Goal: Transaction & Acquisition: Book appointment/travel/reservation

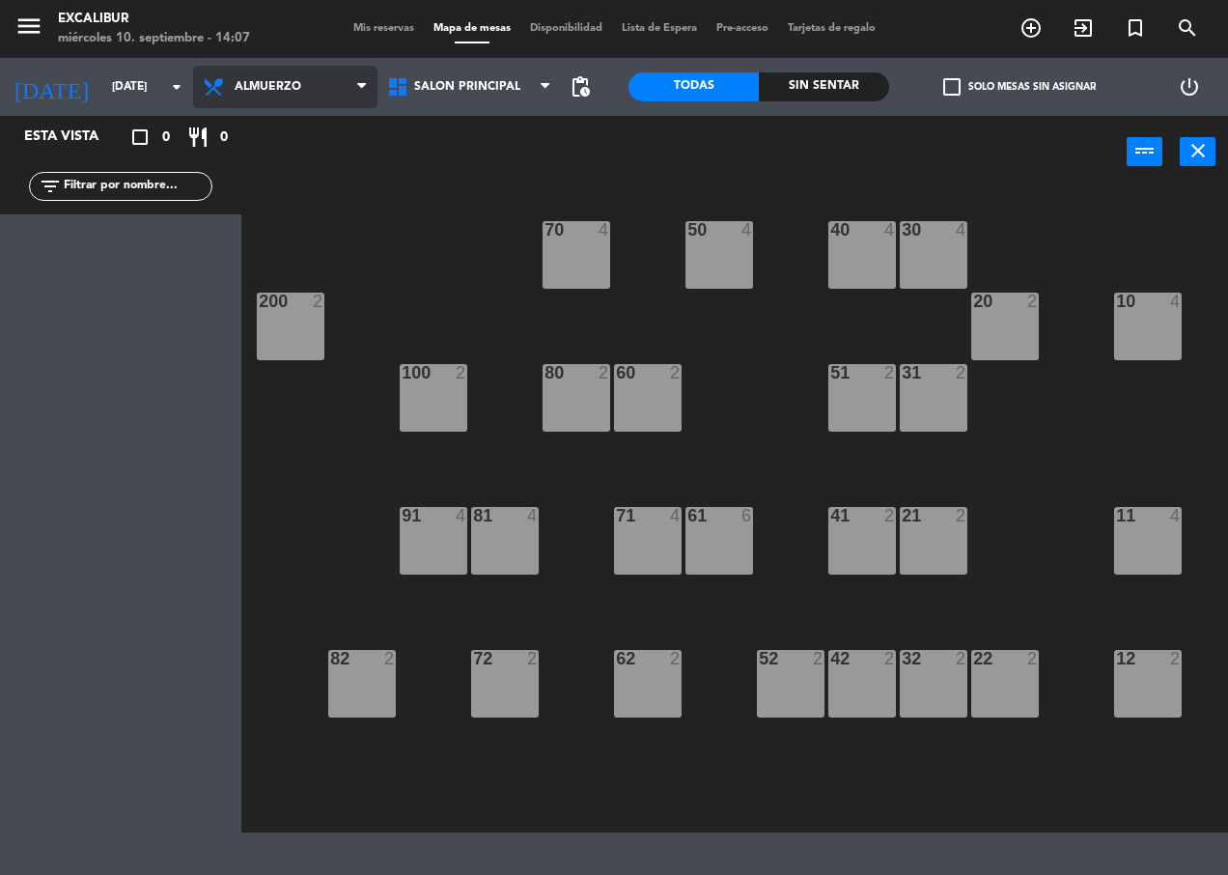
click at [259, 84] on span "Almuerzo" at bounding box center [268, 87] width 67 height 14
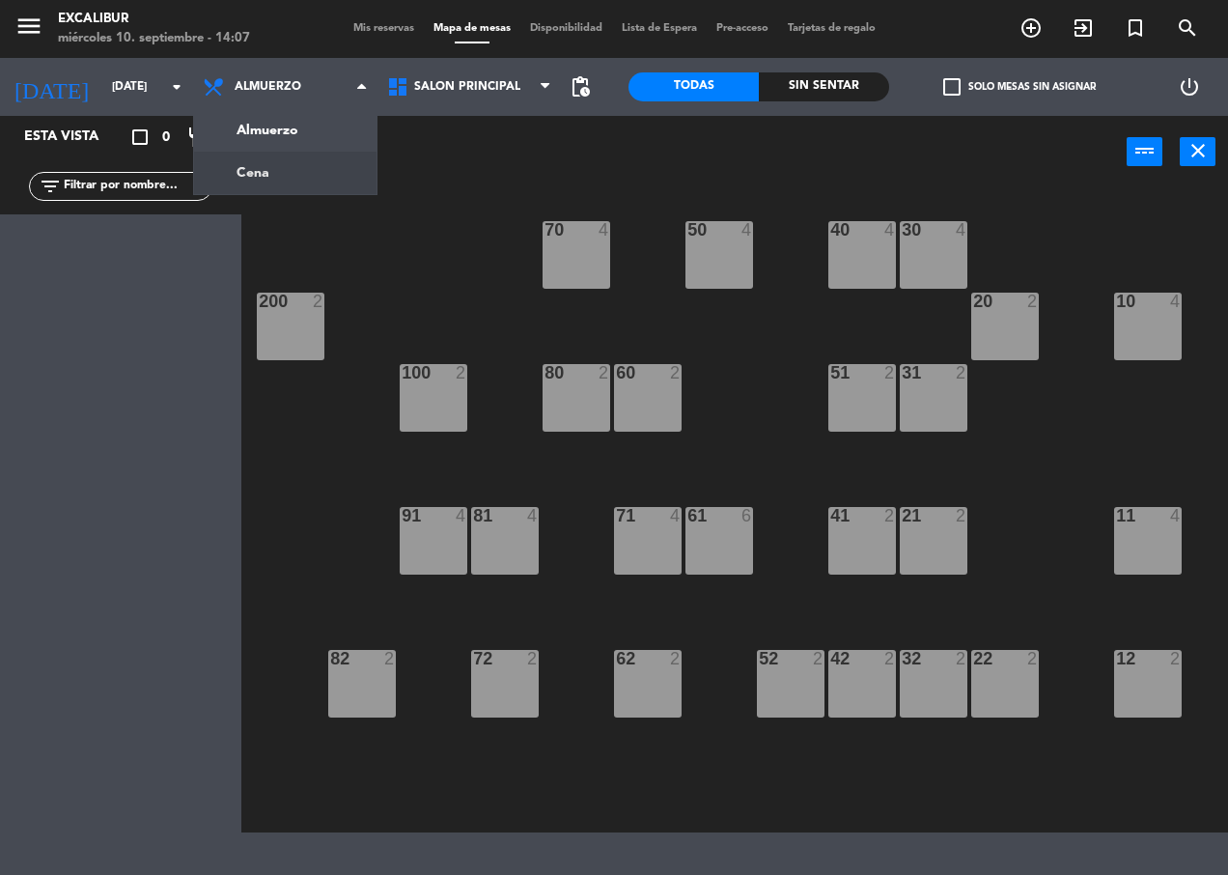
click at [261, 172] on ng-component "menu Excalibur [DATE] 10. septiembre - 14:07 Mis reservas Mapa de mesas Disponi…" at bounding box center [614, 416] width 1228 height 832
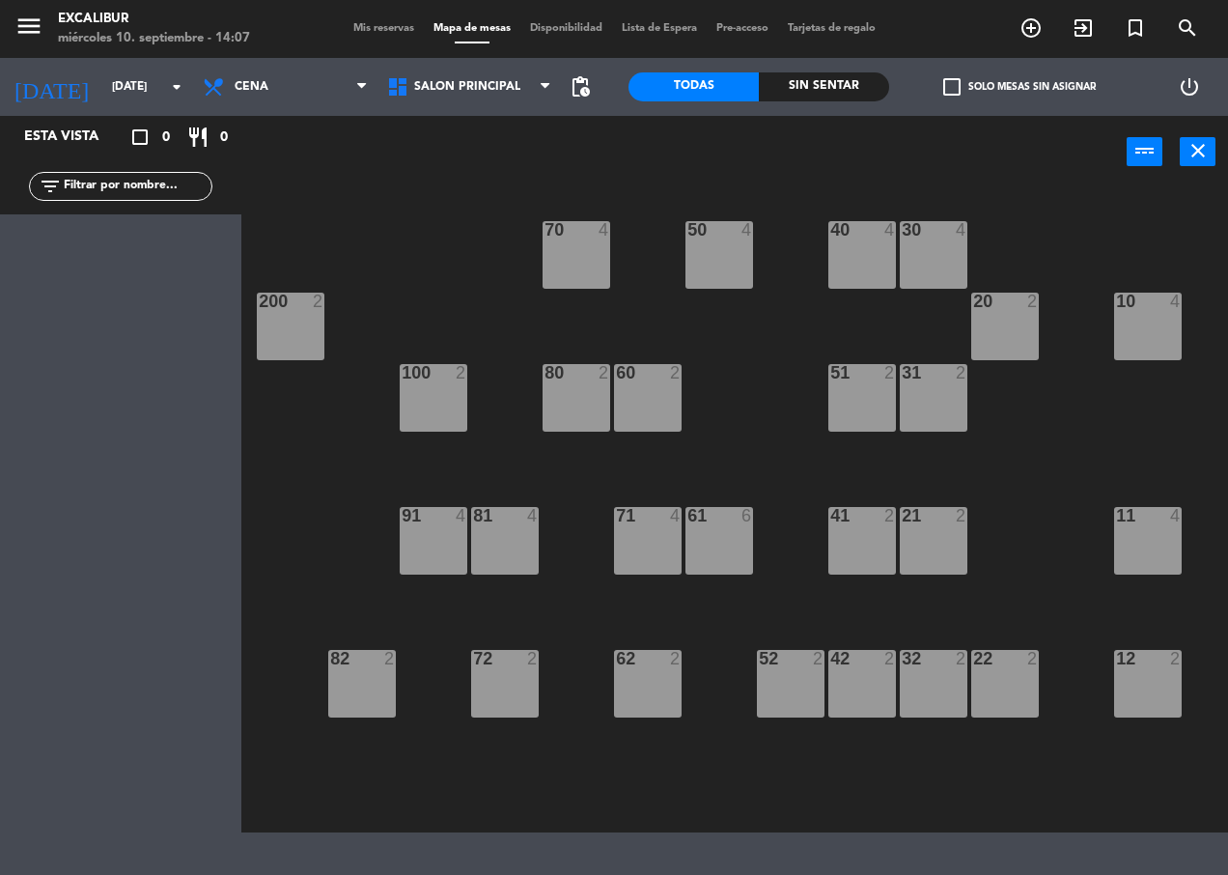
click at [577, 401] on div "80 2" at bounding box center [577, 398] width 68 height 68
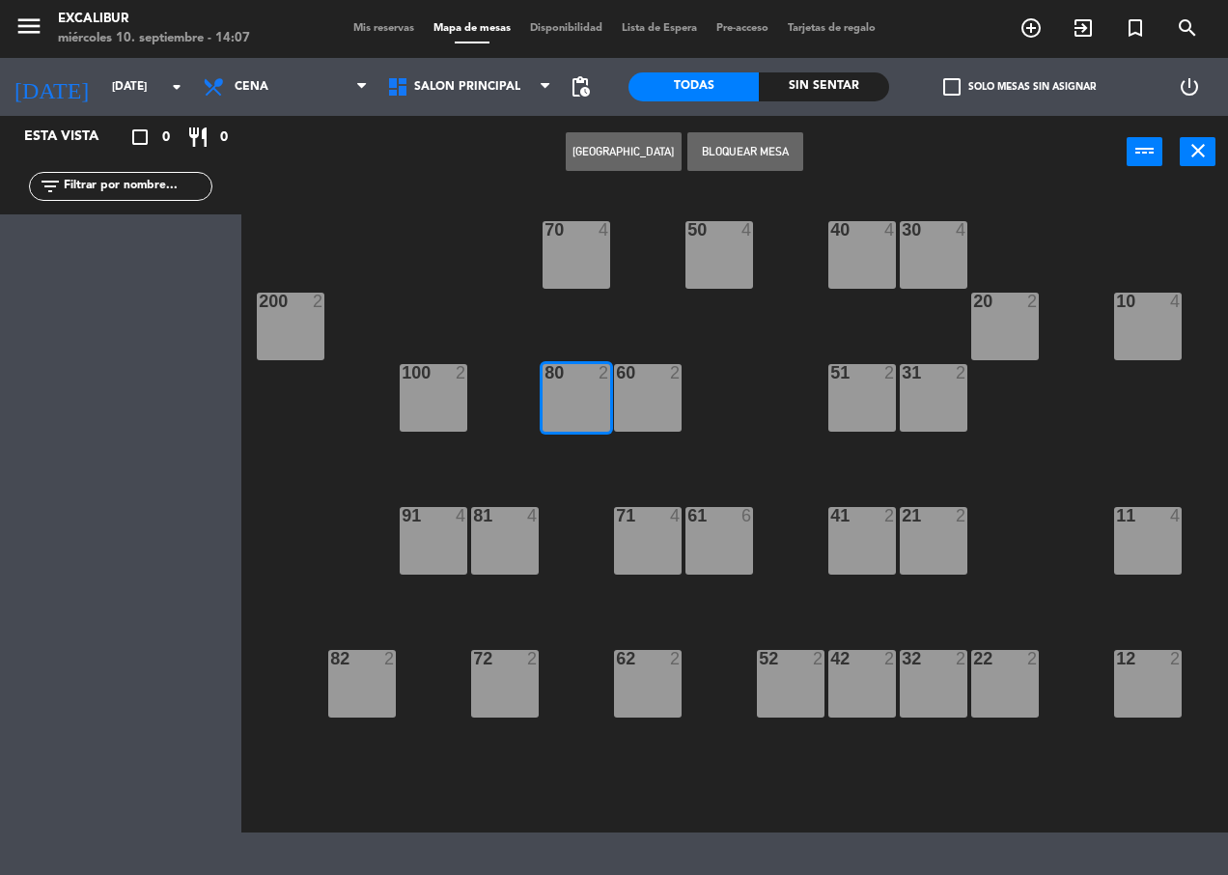
click at [633, 162] on button "[GEOGRAPHIC_DATA]" at bounding box center [624, 151] width 116 height 39
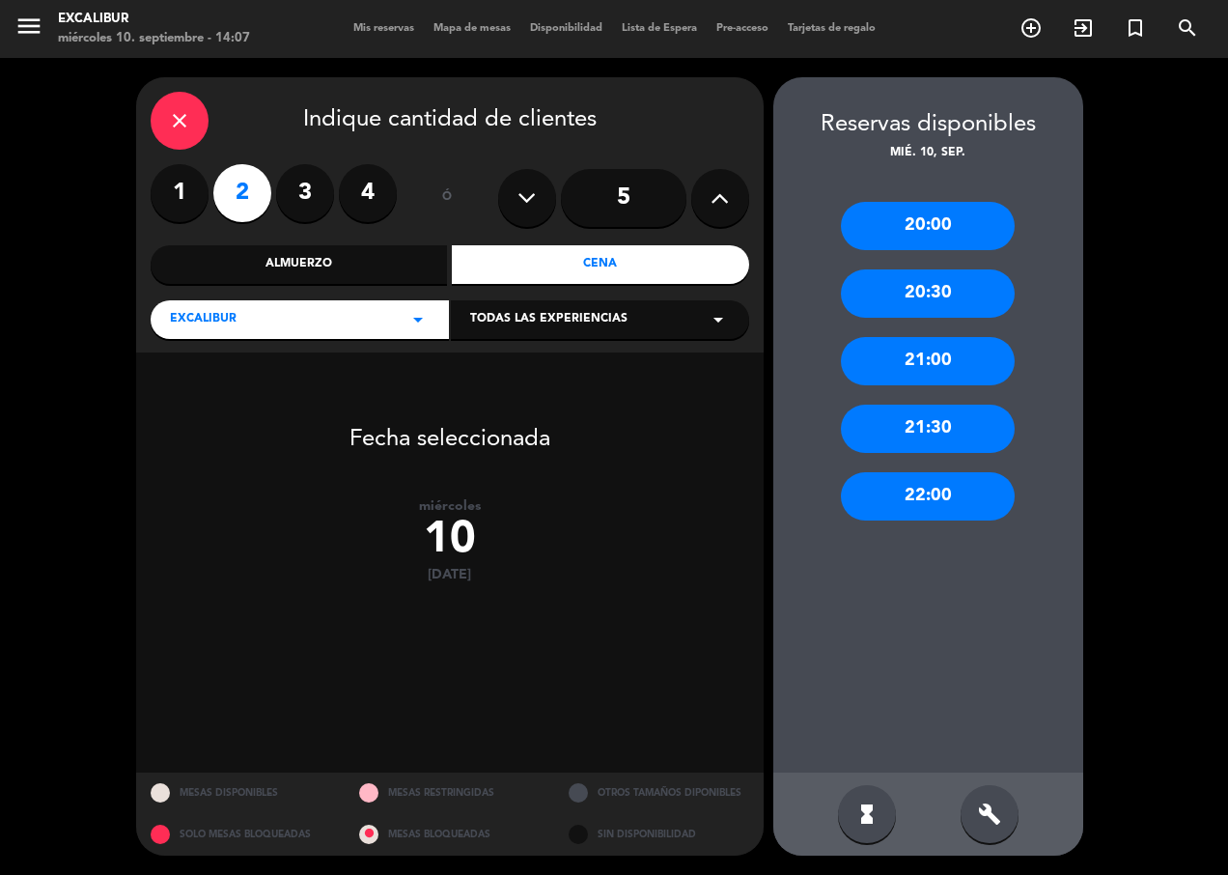
click at [180, 198] on label "1" at bounding box center [180, 193] width 58 height 58
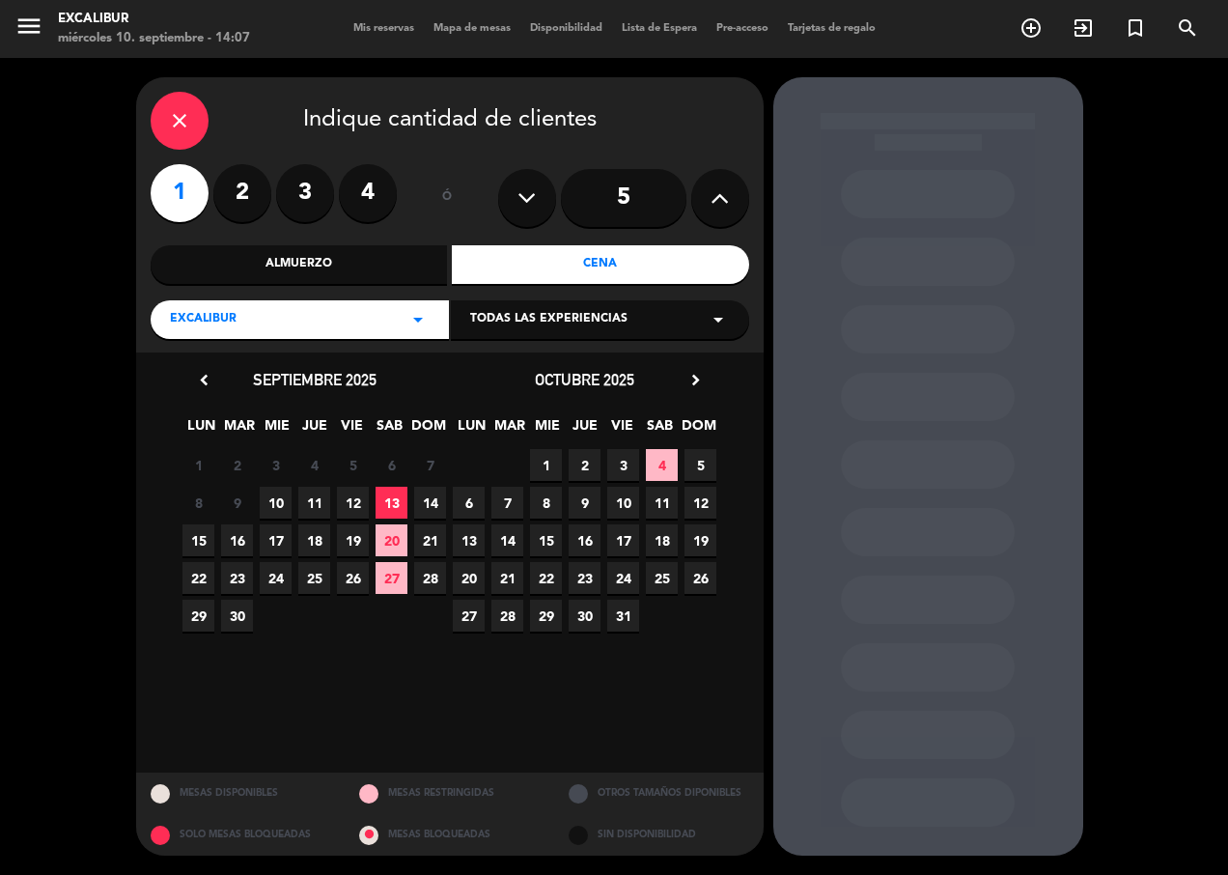
click at [285, 501] on span "10" at bounding box center [276, 503] width 32 height 32
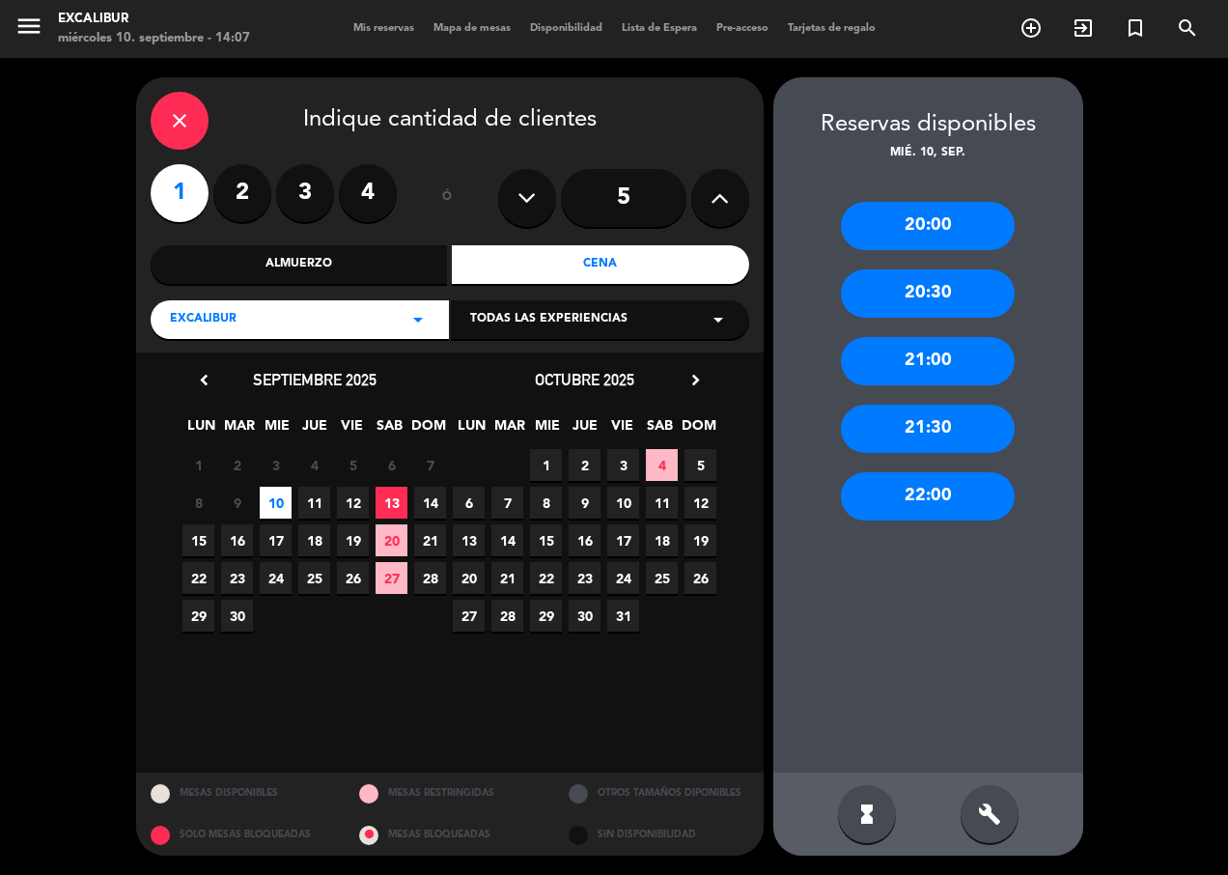
click at [918, 235] on div "20:00" at bounding box center [928, 226] width 174 height 48
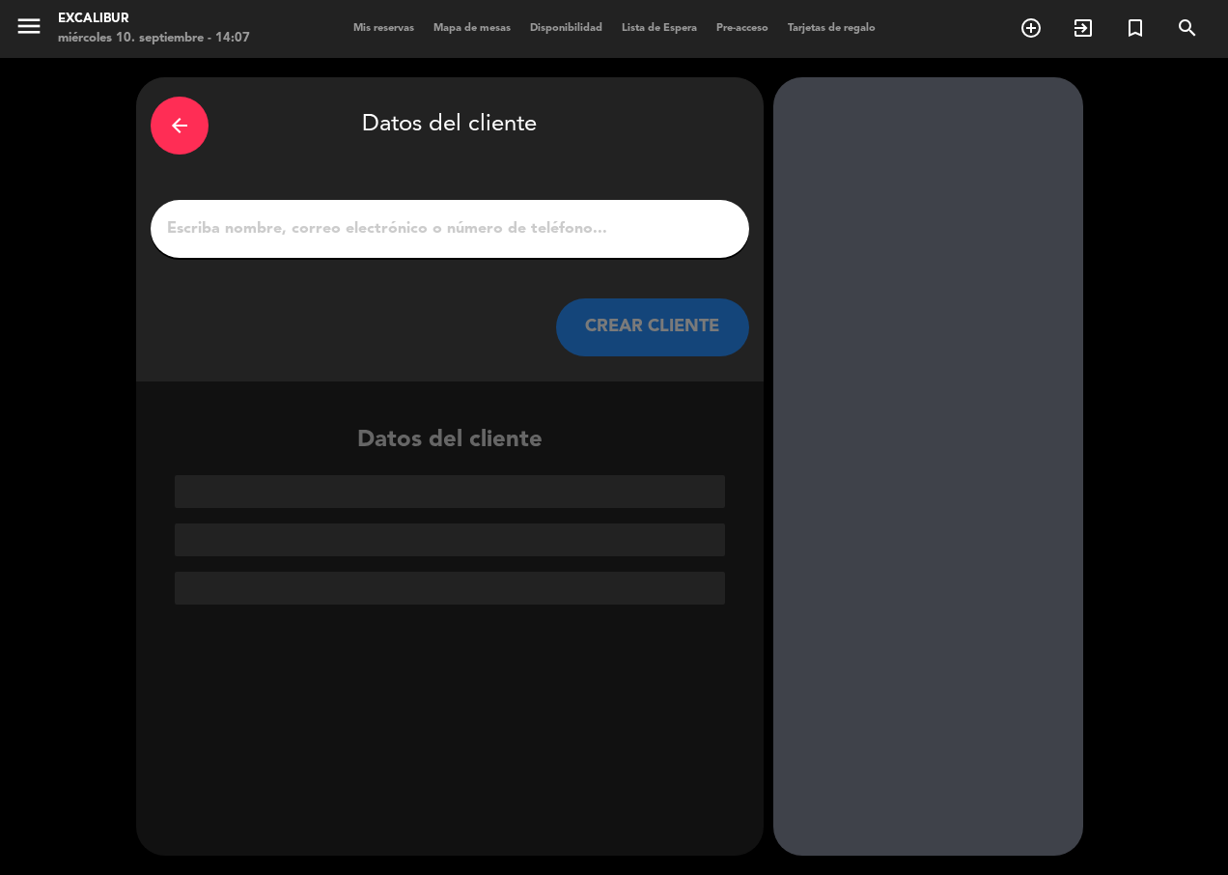
click at [402, 238] on input "1" at bounding box center [450, 228] width 570 height 27
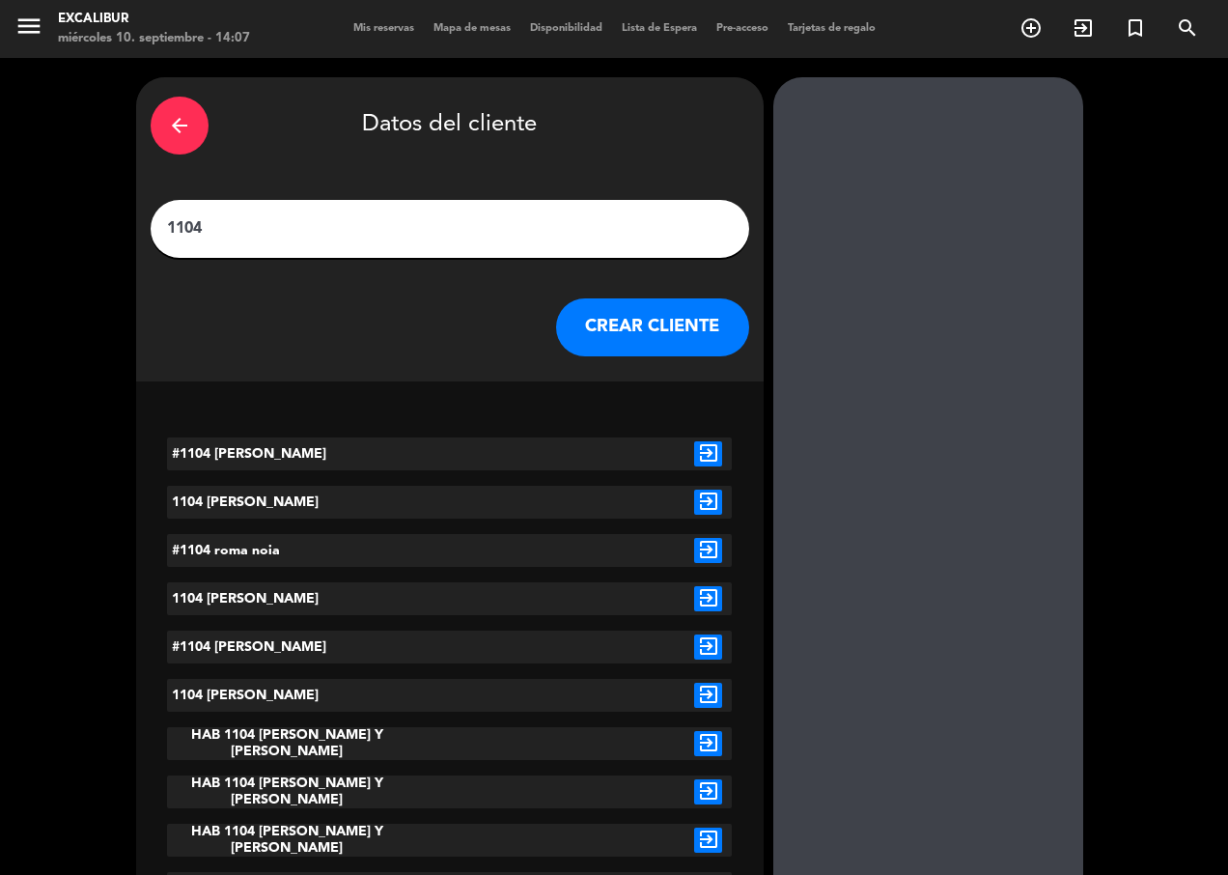
type input "1104"
click at [692, 327] on button "CREAR CLIENTE" at bounding box center [652, 327] width 193 height 58
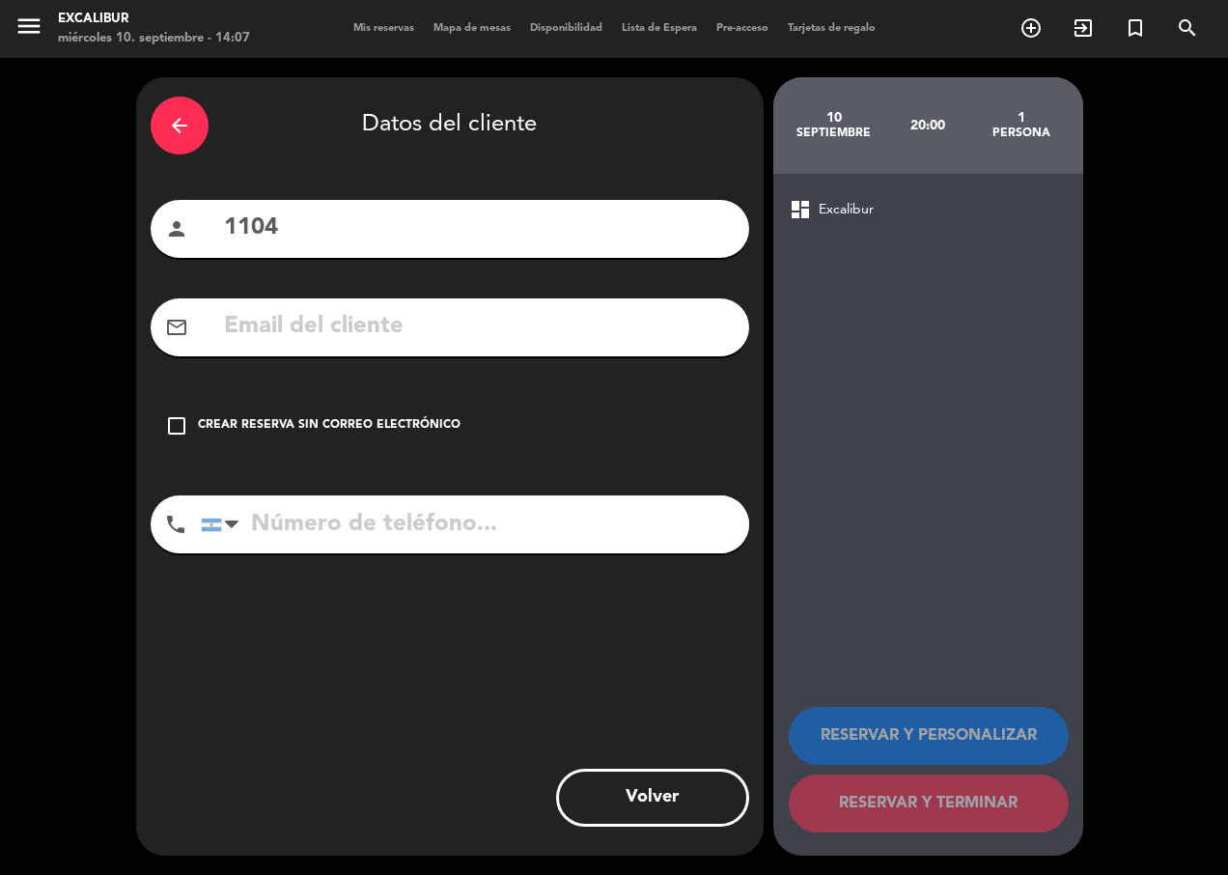
click at [249, 430] on div "Crear reserva sin correo electrónico" at bounding box center [329, 425] width 263 height 19
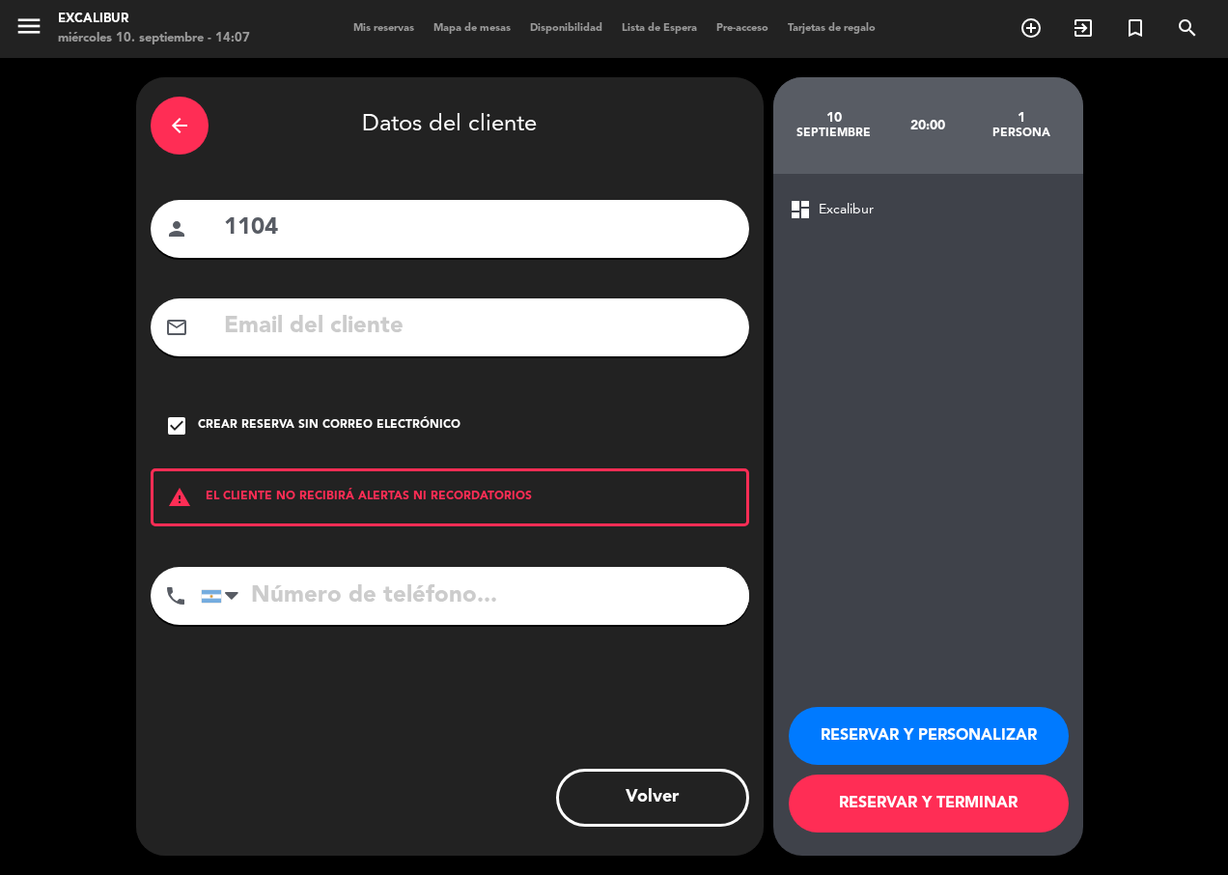
click at [823, 813] on button "RESERVAR Y TERMINAR" at bounding box center [929, 803] width 280 height 58
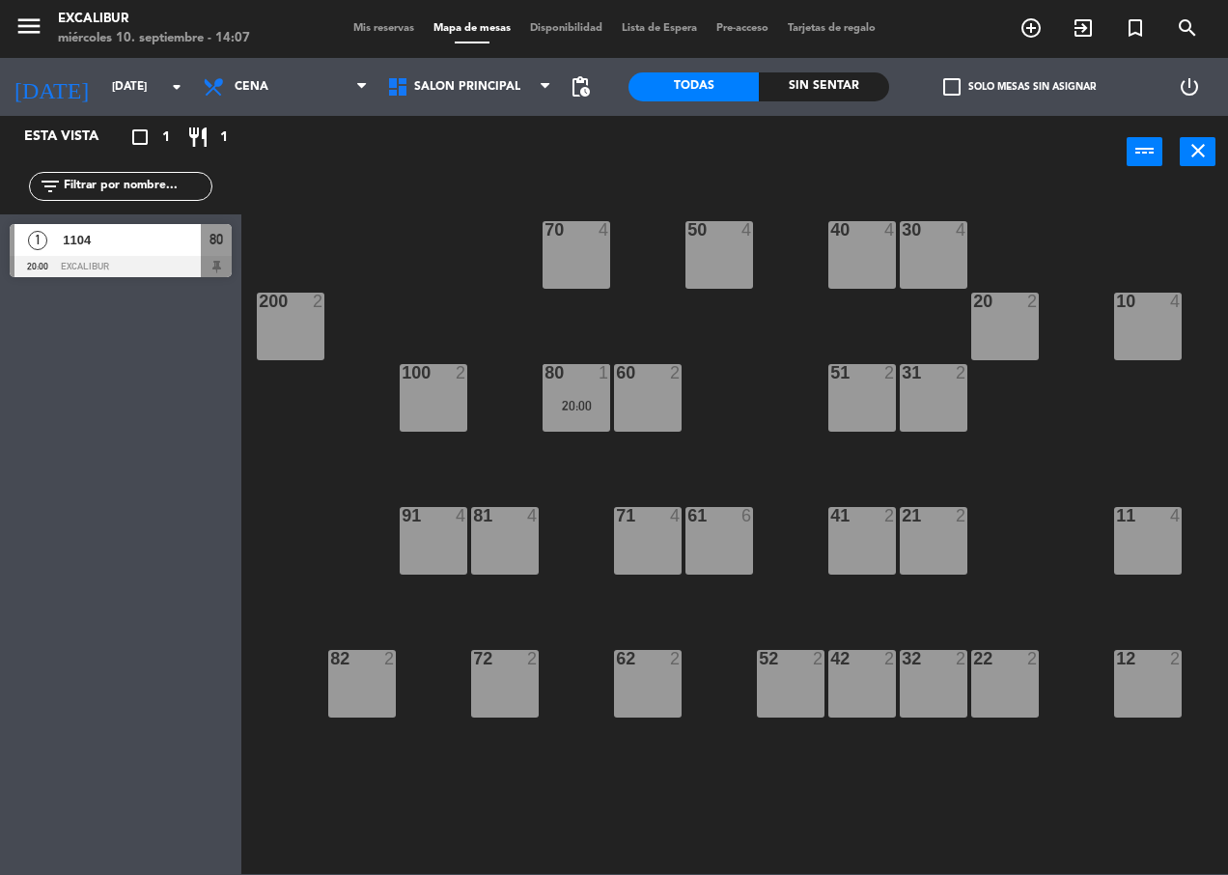
click at [151, 250] on span "1104" at bounding box center [132, 240] width 138 height 20
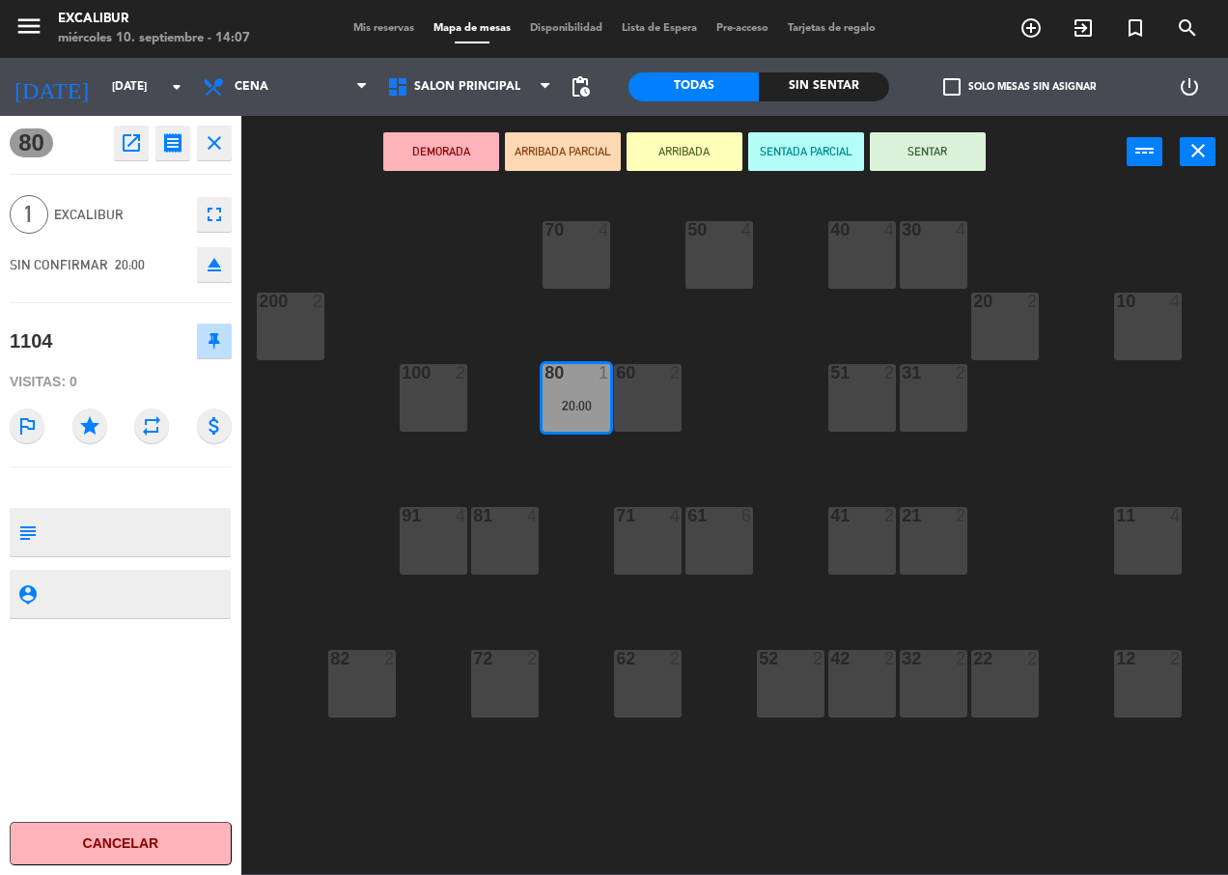
click at [87, 520] on textarea at bounding box center [136, 532] width 184 height 41
type textarea "no mover [PERSON_NAME]"
click at [160, 476] on div "80 open_in_new receipt 8:00 PM [DATE] 1 personas 1104 Mesa 80 close 1 Excalibur…" at bounding box center [120, 495] width 241 height 759
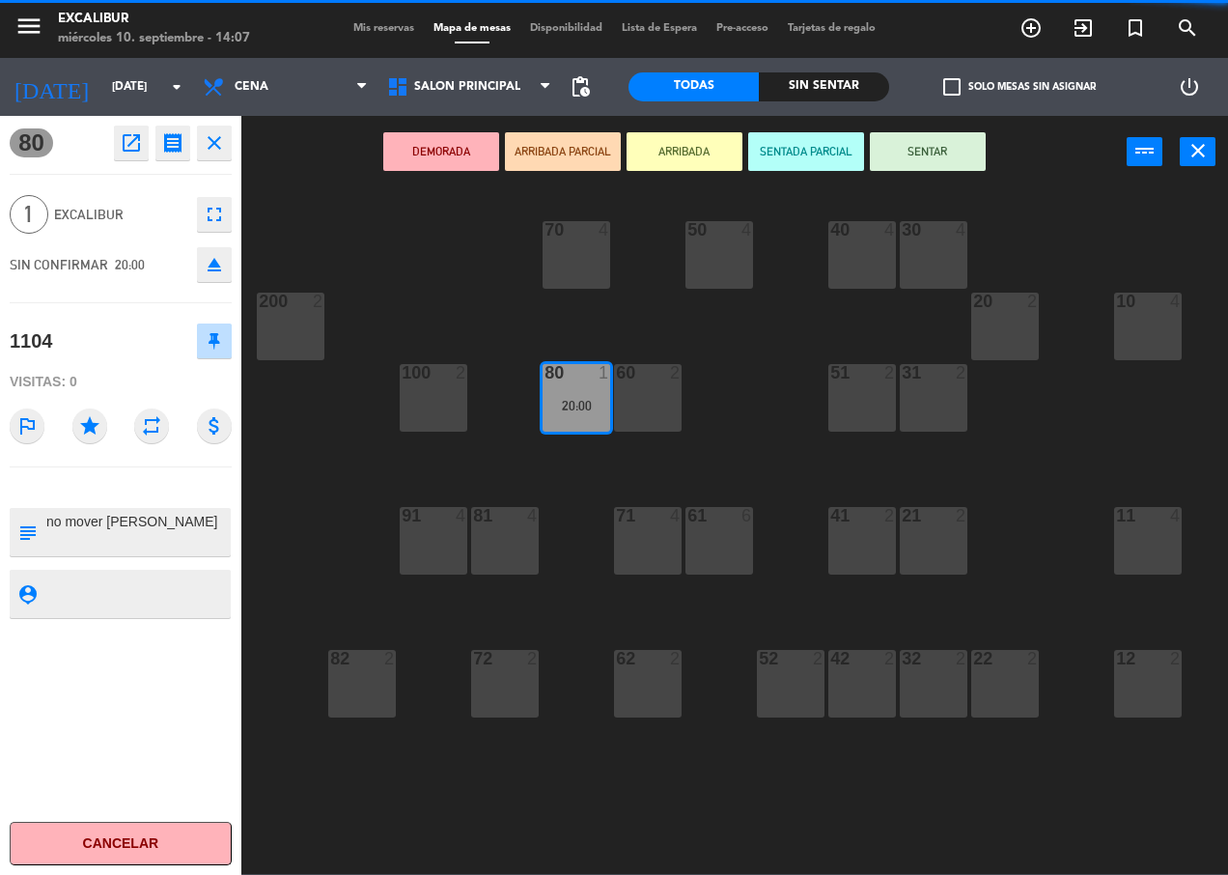
click at [514, 447] on div "70 4 50 4 40 4 30 4 20 2 10 4 200 2 60 2 51 2 31 2 80 1 20:00 100 2 81 4 71 4 6…" at bounding box center [741, 530] width 974 height 687
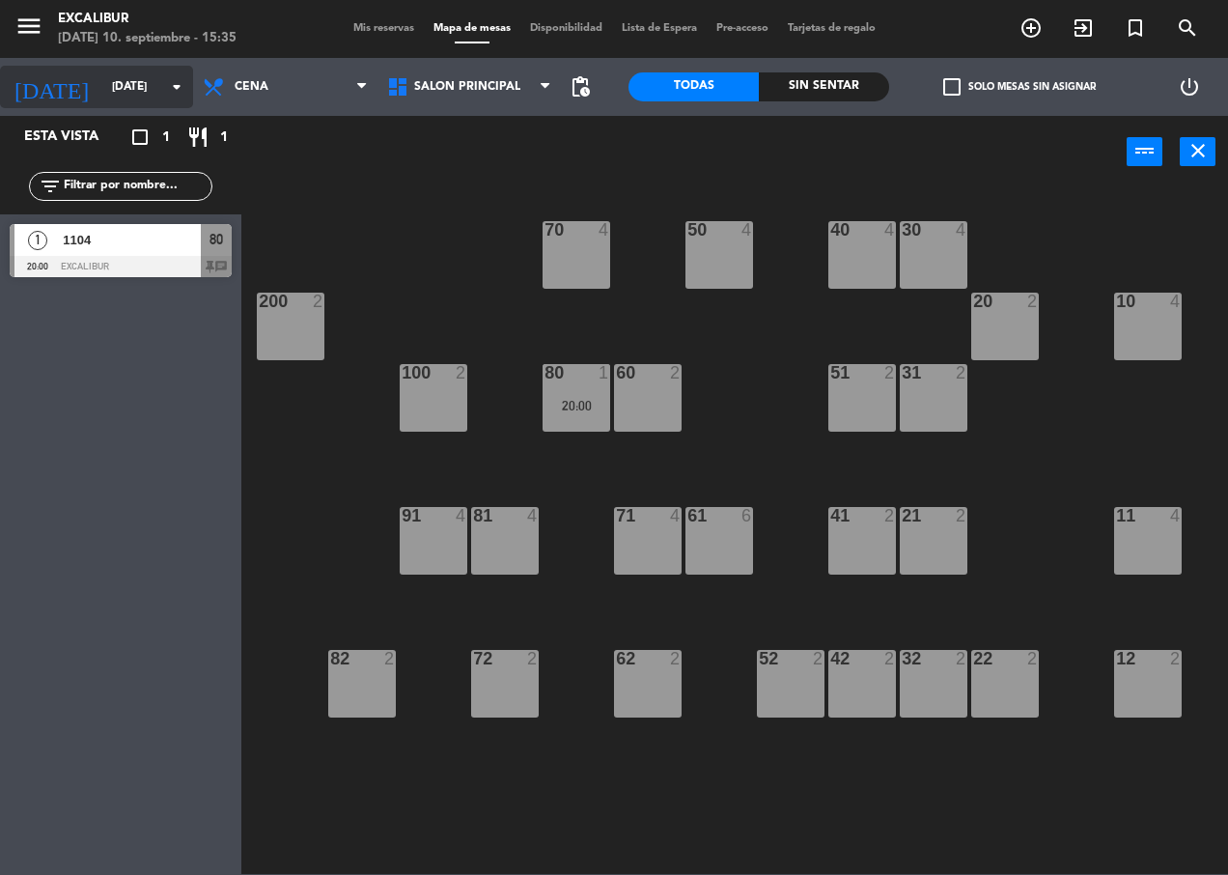
click at [102, 77] on input "[DATE]" at bounding box center [178, 86] width 153 height 33
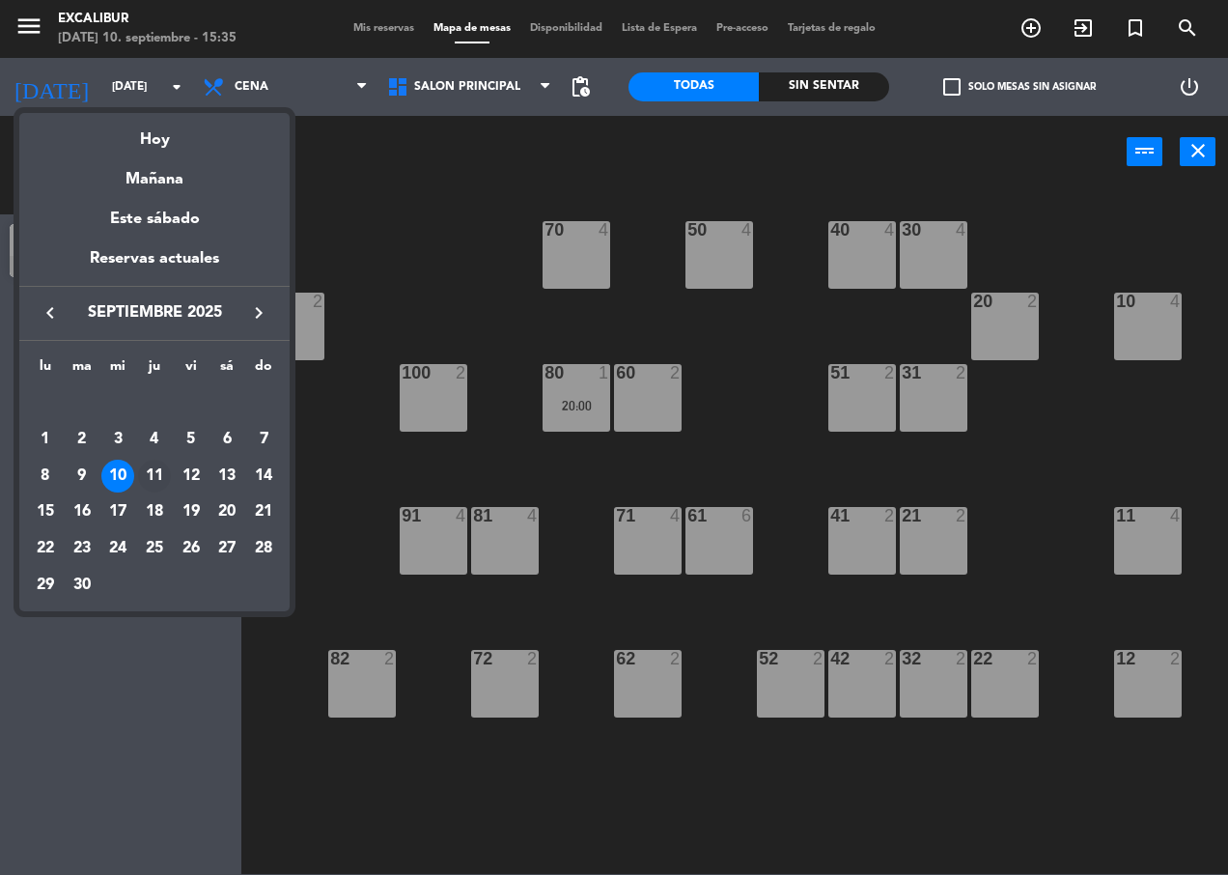
click at [149, 476] on div "11" at bounding box center [154, 476] width 33 height 33
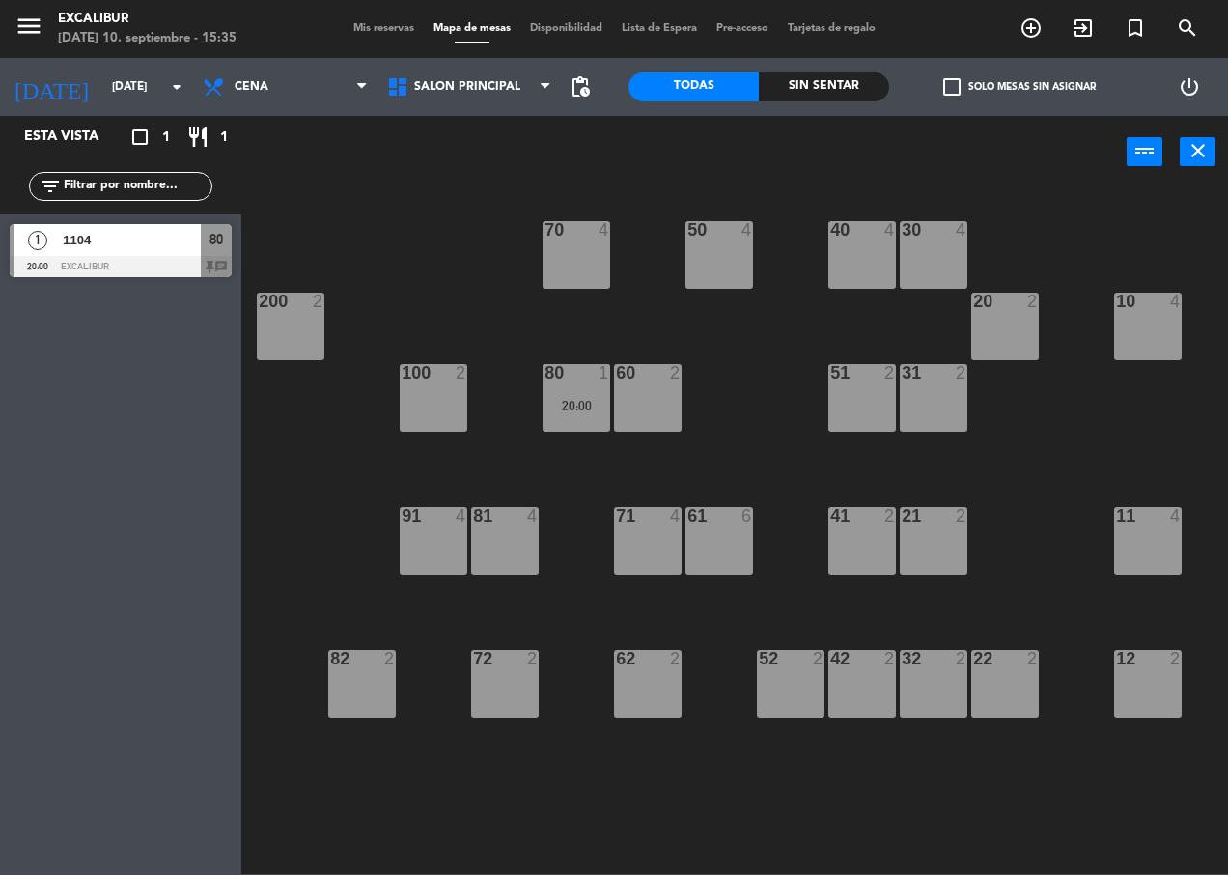
type input "[DEMOGRAPHIC_DATA][DATE]"
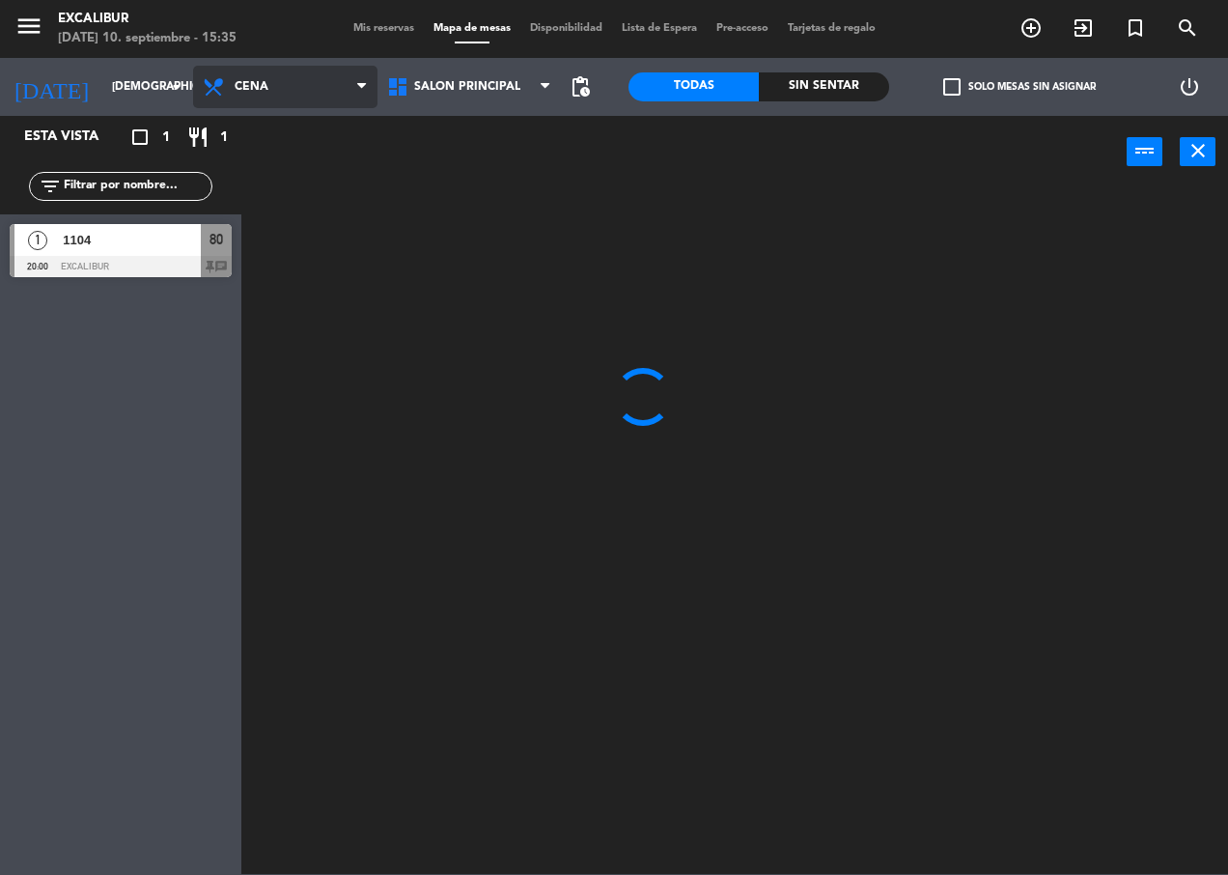
click at [270, 82] on span "Cena" at bounding box center [285, 87] width 184 height 42
click at [260, 123] on ng-component "menu Excalibur [DATE] 10. septiembre - 15:35 Mis reservas Mapa de mesas Disponi…" at bounding box center [614, 437] width 1228 height 874
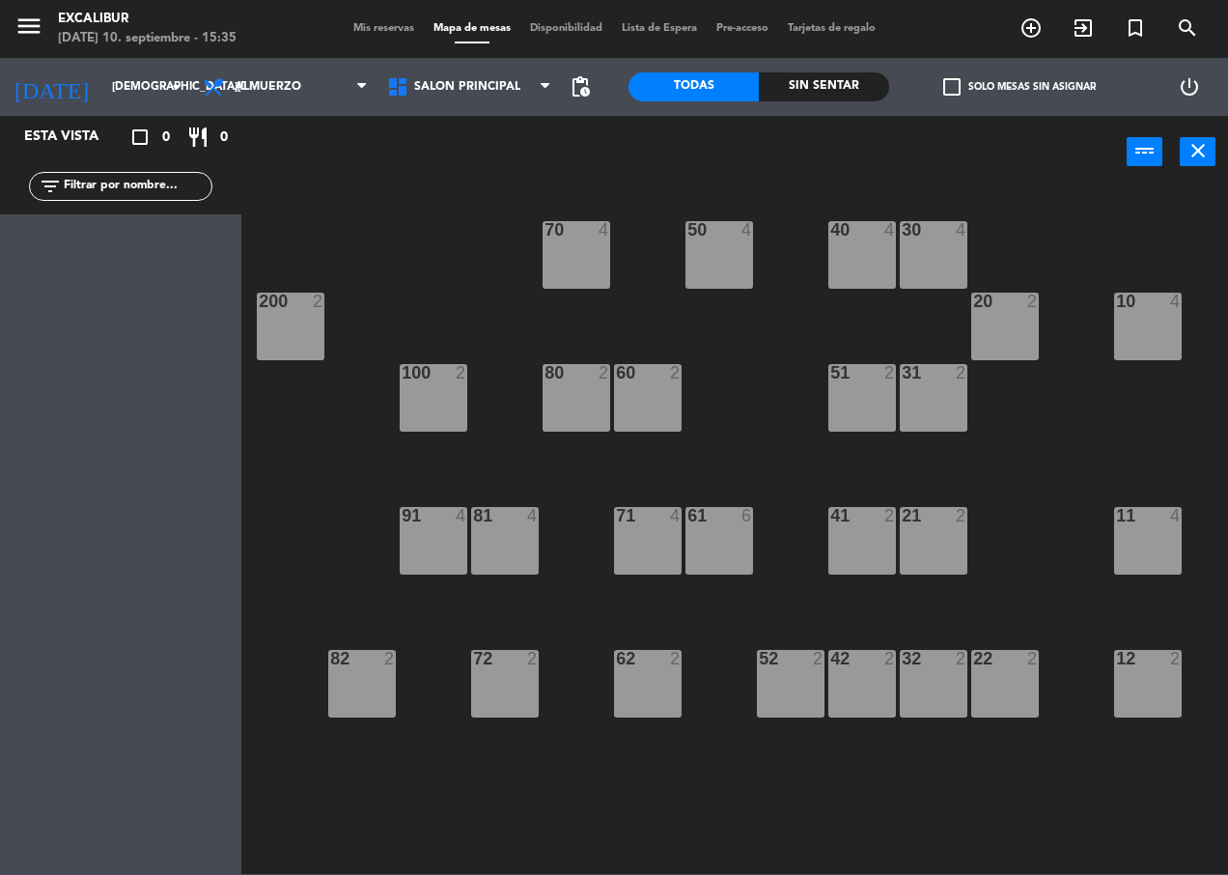
click at [890, 684] on div "42 2" at bounding box center [862, 684] width 68 height 68
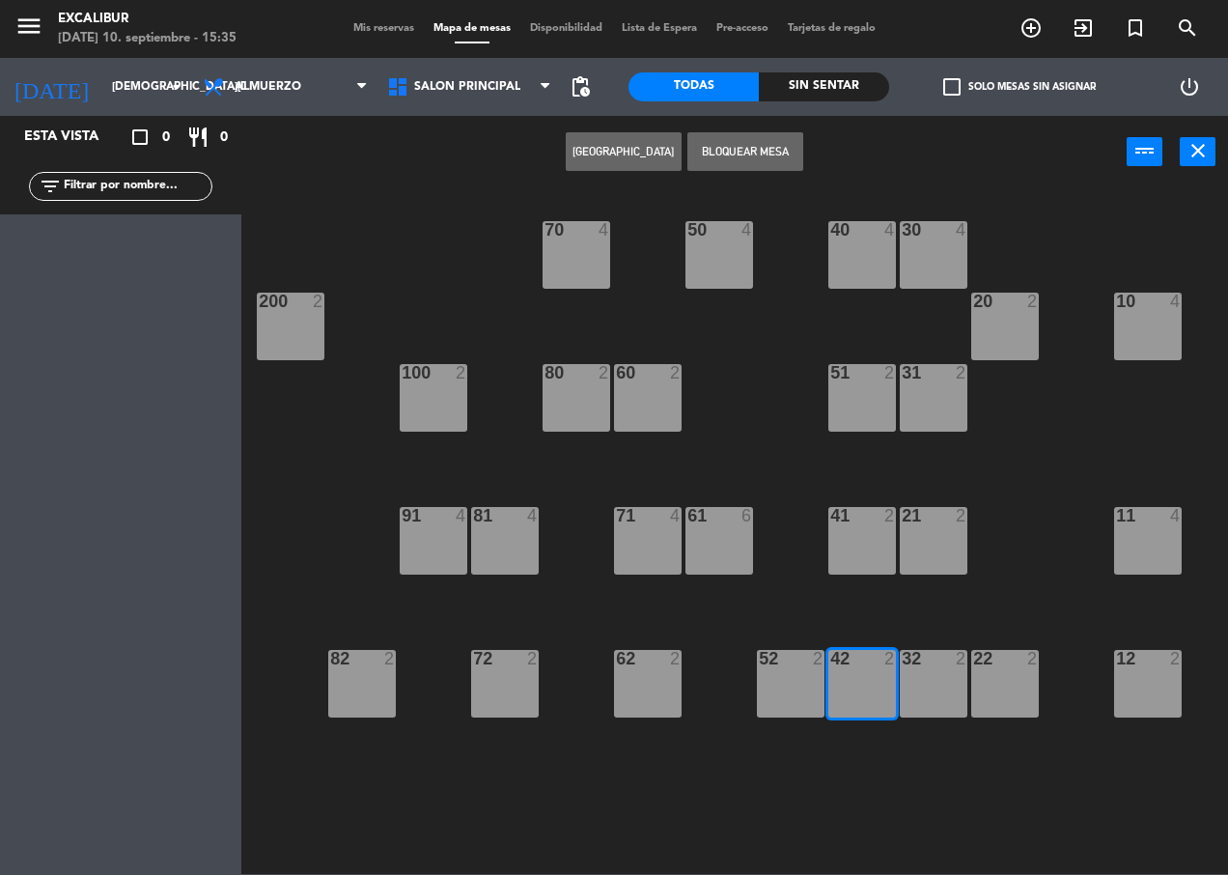
click at [624, 141] on button "[GEOGRAPHIC_DATA]" at bounding box center [624, 151] width 116 height 39
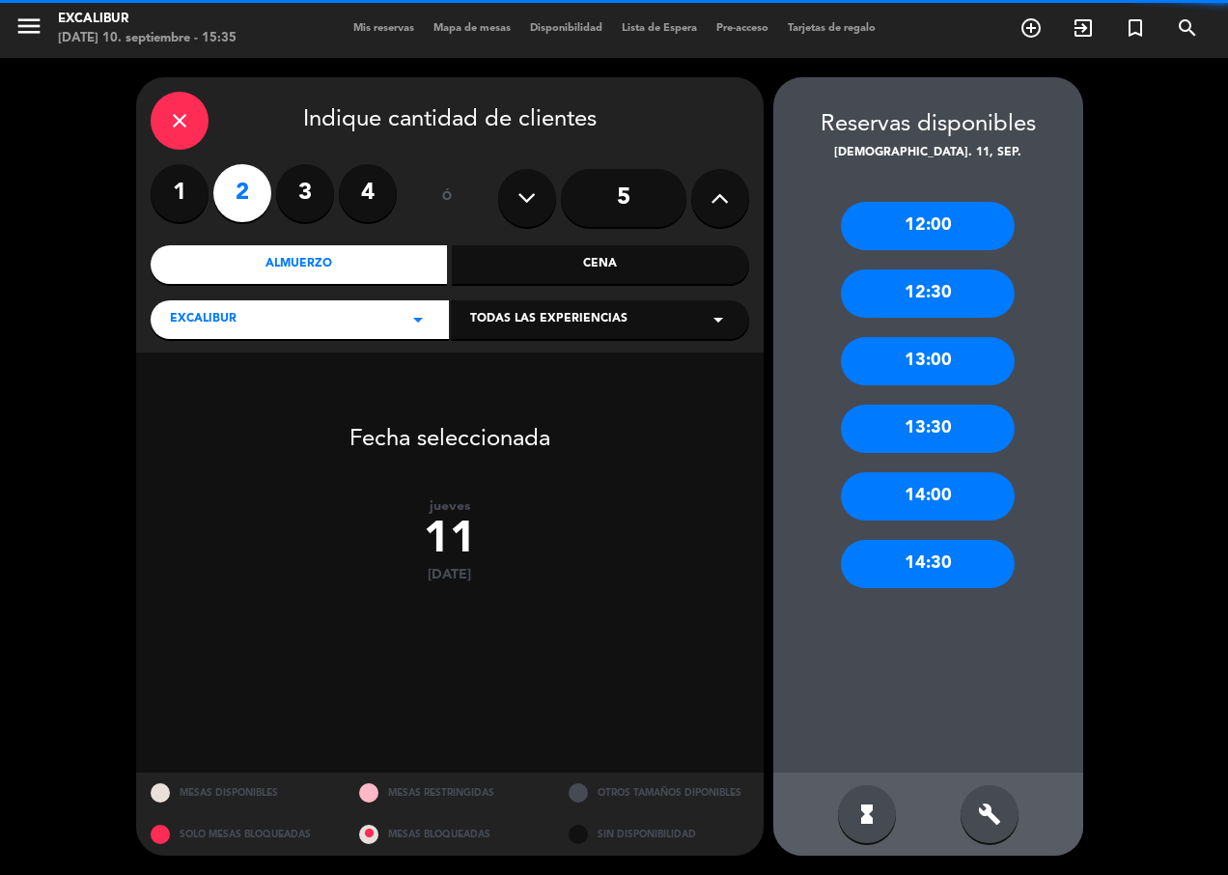
click at [239, 195] on label "2" at bounding box center [242, 193] width 58 height 58
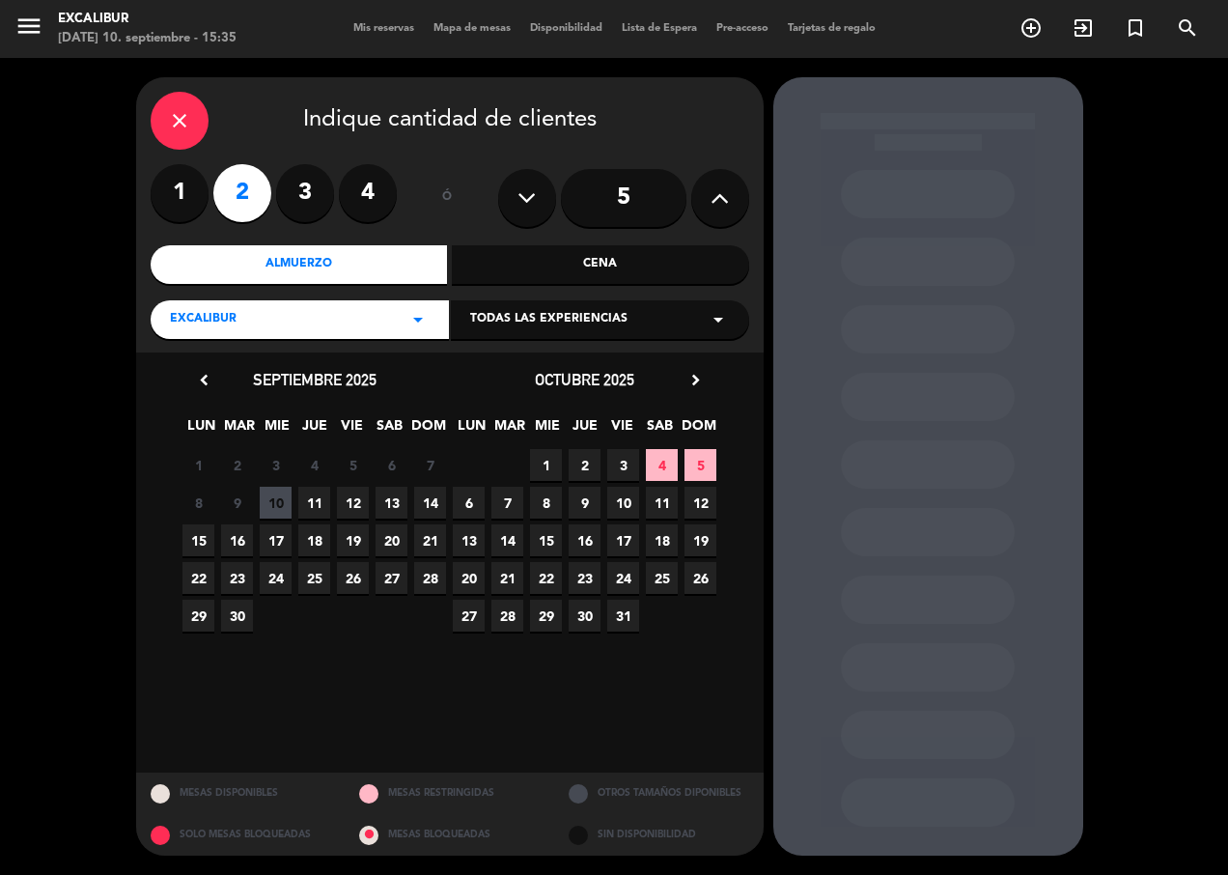
click at [275, 502] on span "10" at bounding box center [276, 503] width 32 height 32
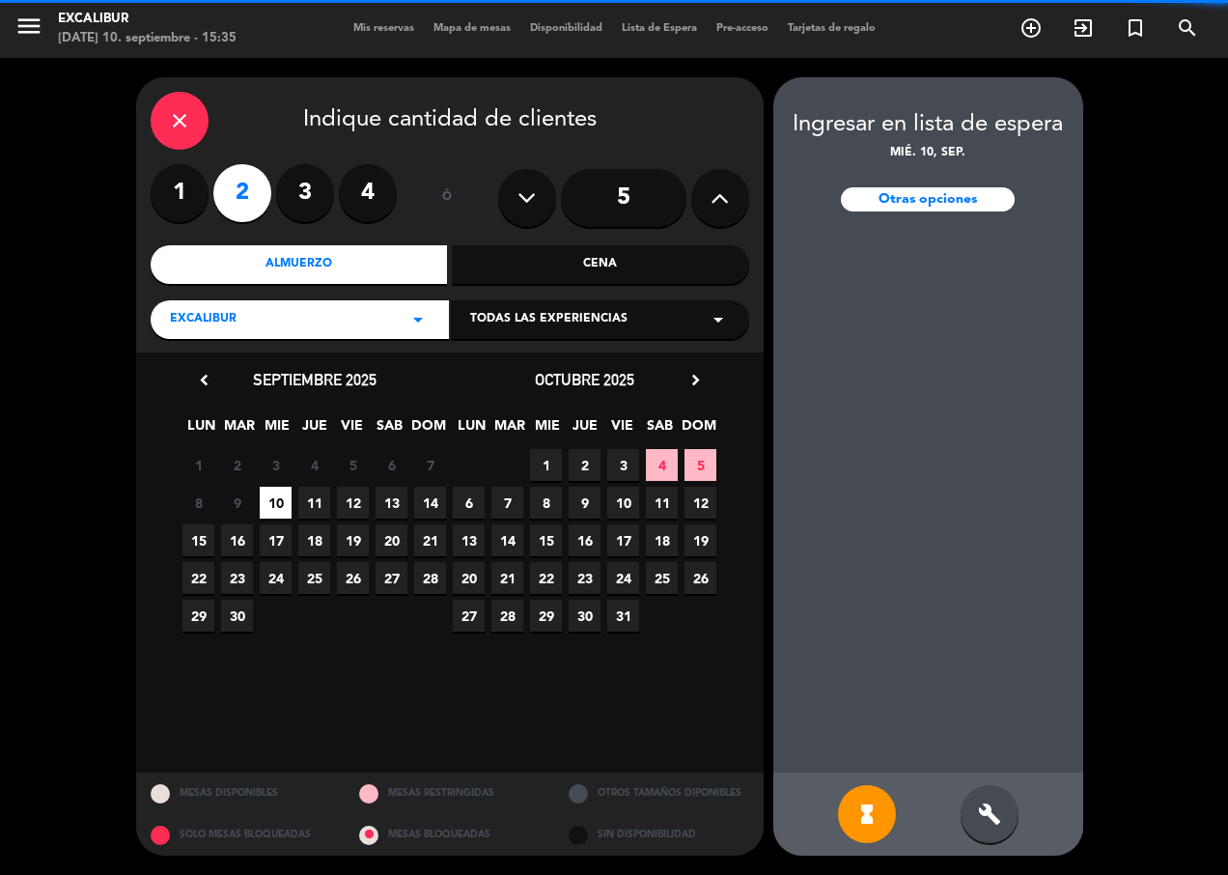
click at [355, 499] on span "12" at bounding box center [353, 503] width 32 height 32
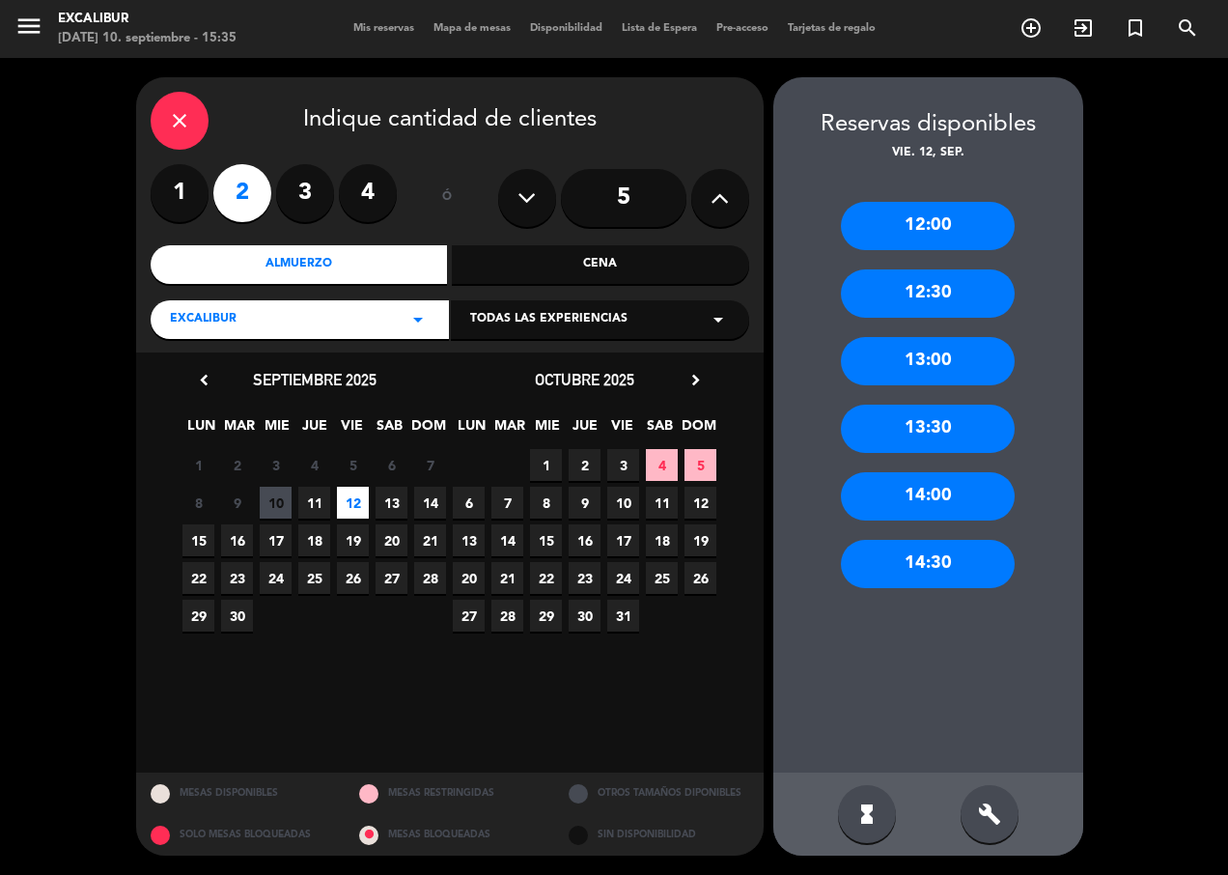
click at [320, 506] on span "11" at bounding box center [314, 503] width 32 height 32
click at [922, 243] on div "12:00" at bounding box center [928, 226] width 174 height 48
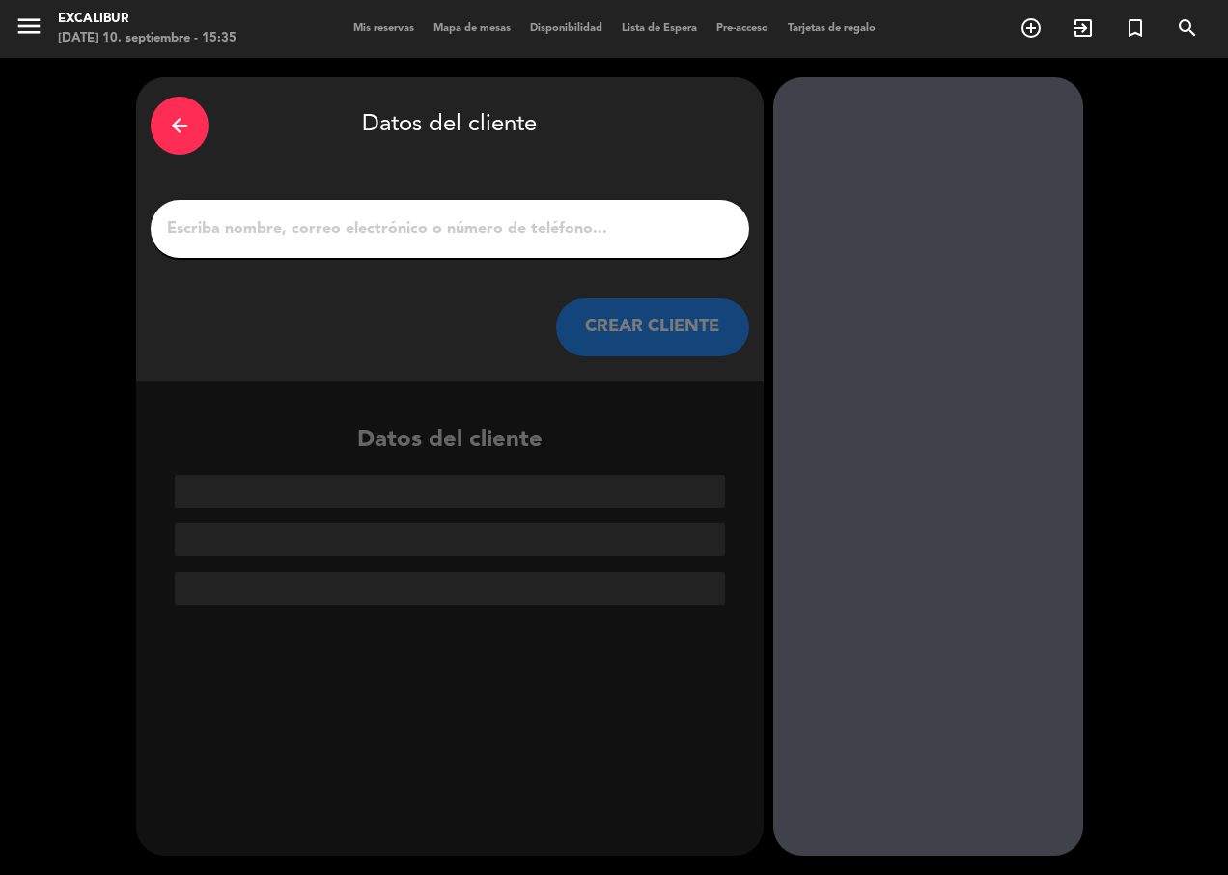
click at [434, 239] on input "1" at bounding box center [450, 228] width 570 height 27
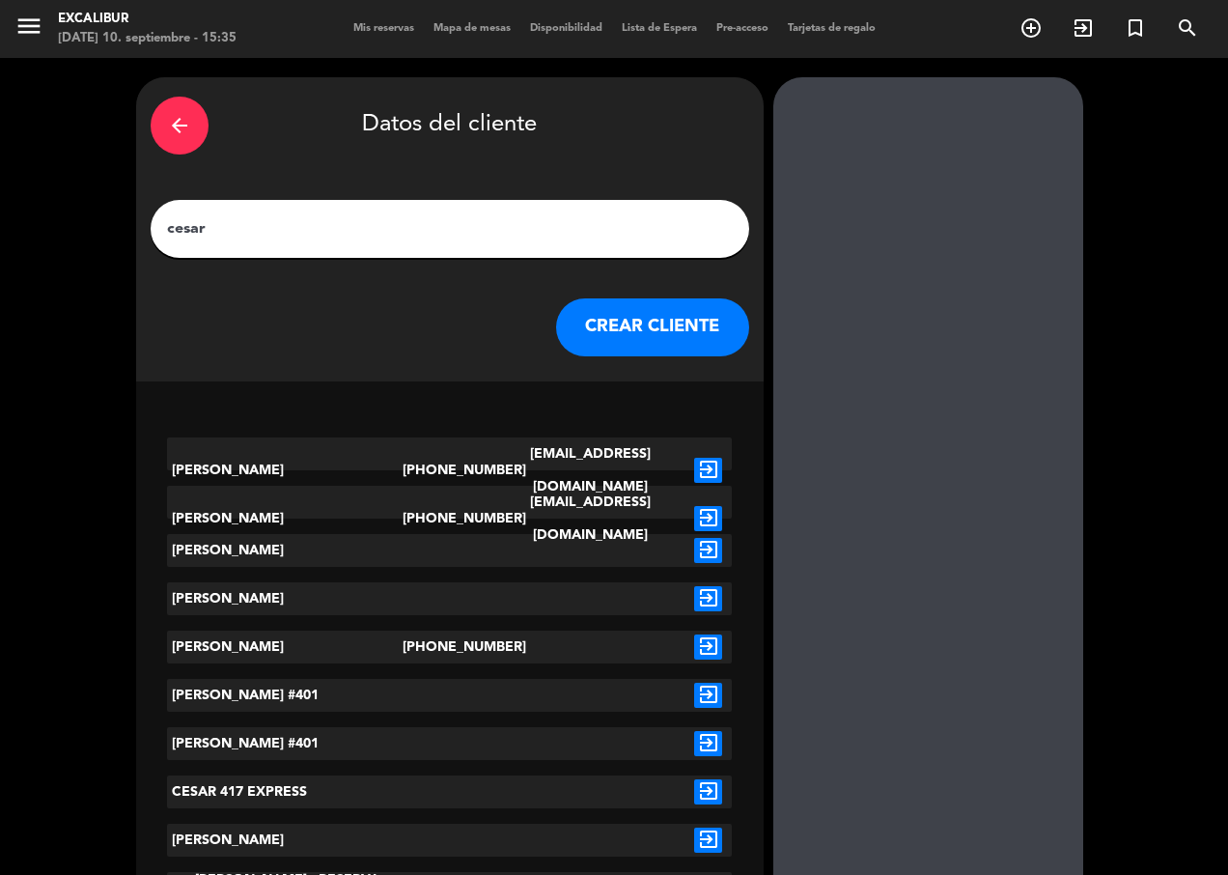
type input "cesar"
click at [691, 322] on button "CREAR CLIENTE" at bounding box center [652, 327] width 193 height 58
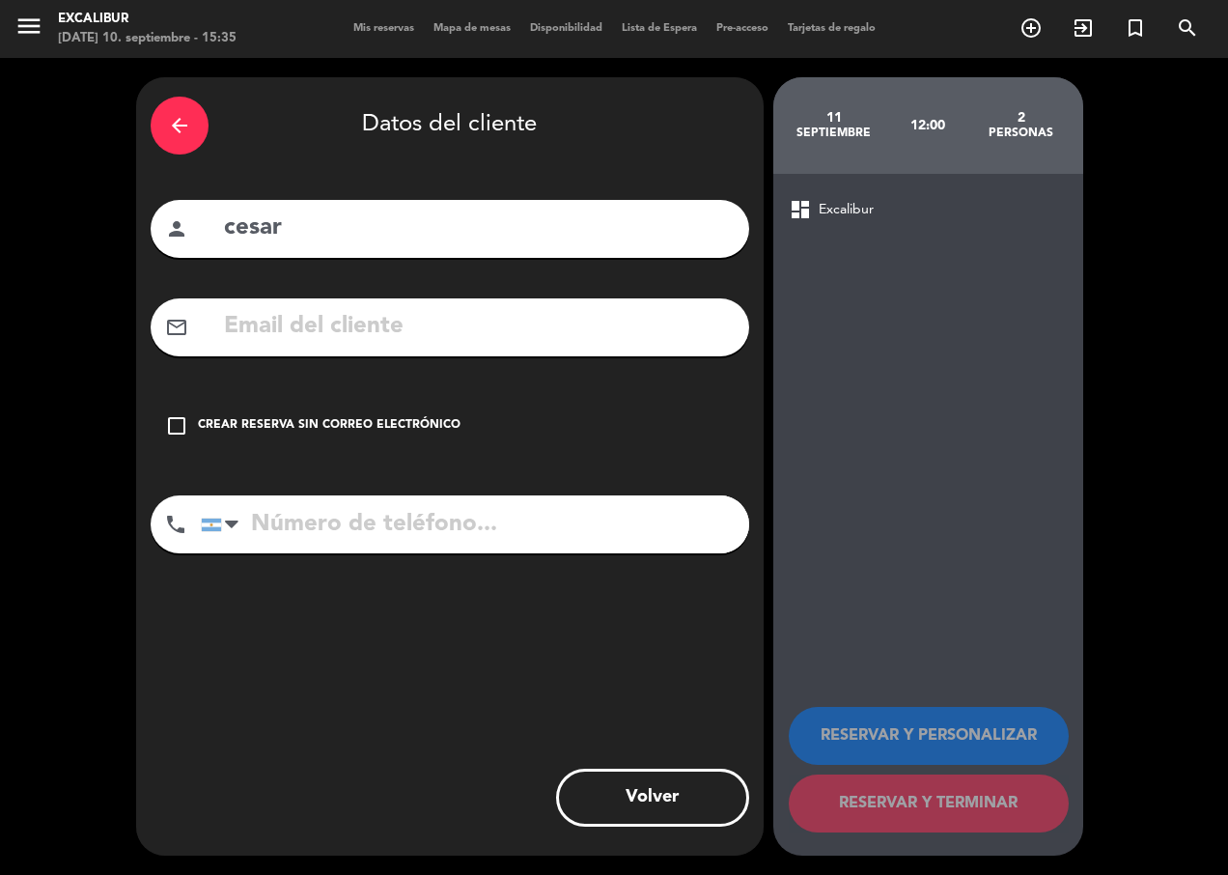
click at [360, 425] on div "Crear reserva sin correo electrónico" at bounding box center [329, 425] width 263 height 19
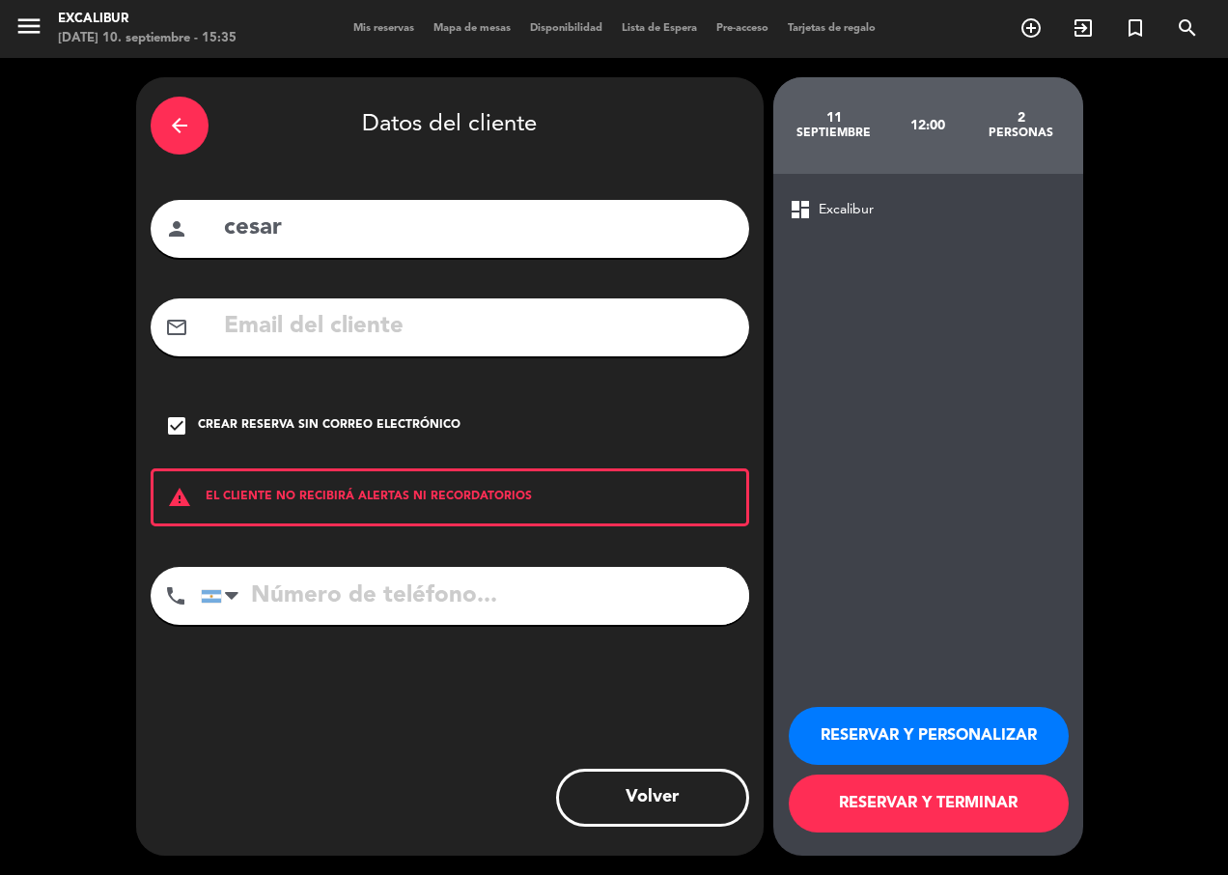
click at [838, 821] on button "RESERVAR Y TERMINAR" at bounding box center [929, 803] width 280 height 58
